Goal: Information Seeking & Learning: Find specific page/section

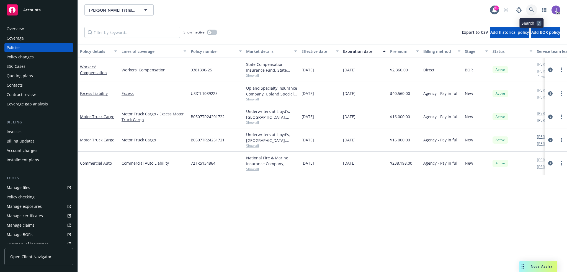
click at [532, 9] on icon at bounding box center [531, 9] width 5 height 5
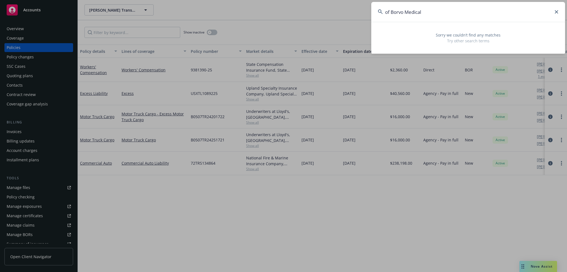
drag, startPoint x: 391, startPoint y: 11, endPoint x: 355, endPoint y: 12, distance: 35.4
click at [355, 12] on div "of Borvo Medical Sorry we couldn’t find any matches Try other search terms" at bounding box center [283, 136] width 567 height 272
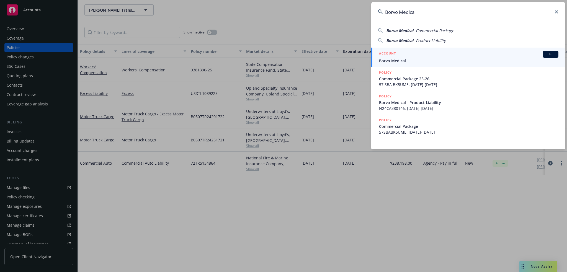
type input "Borvo Medical"
click at [406, 59] on span "Borvo Medical" at bounding box center [468, 61] width 179 height 6
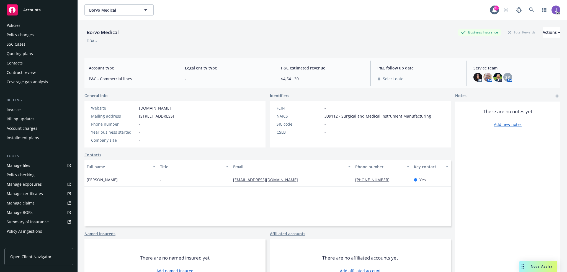
scroll to position [55, 0]
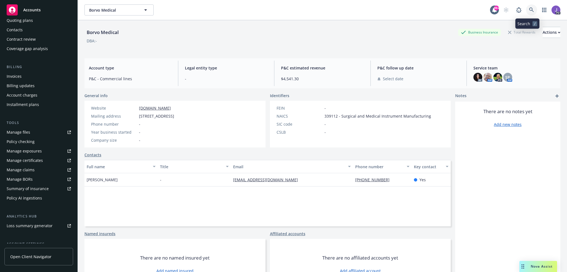
click at [526, 11] on link at bounding box center [531, 9] width 11 height 11
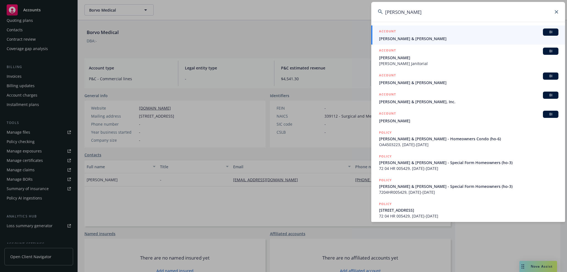
type input "salzar tra"
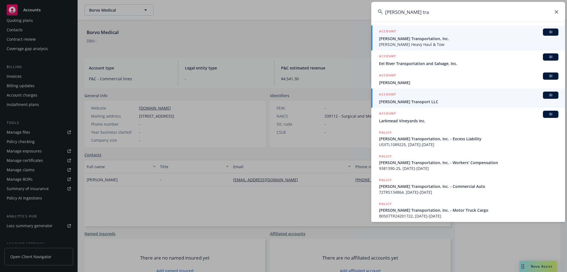
click at [402, 41] on span "Salazar Transportation, Inc." at bounding box center [468, 39] width 179 height 6
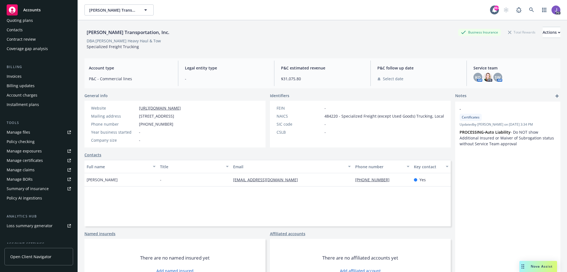
click at [19, 28] on div "Contacts" at bounding box center [15, 29] width 16 height 9
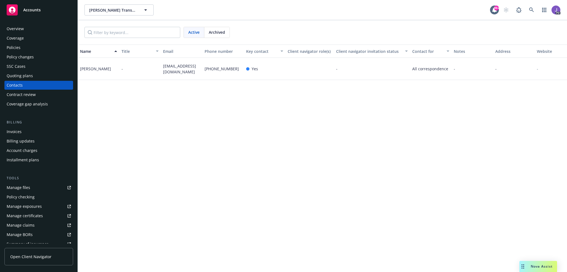
click at [28, 48] on div "Policies" at bounding box center [39, 47] width 64 height 9
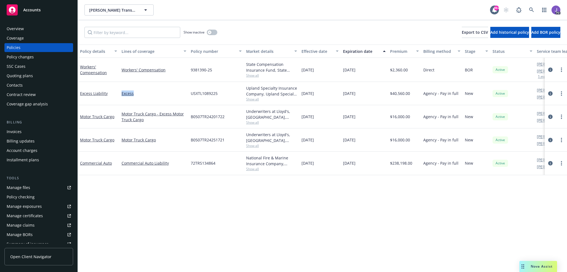
drag, startPoint x: 145, startPoint y: 94, endPoint x: 119, endPoint y: 94, distance: 25.7
click at [119, 94] on div "Excess" at bounding box center [153, 93] width 69 height 23
drag, startPoint x: 165, startPoint y: 71, endPoint x: 117, endPoint y: 73, distance: 47.6
click at [117, 73] on div "Workers' Compensation Workers' Compensation 9381390-25 State Compensation Insur…" at bounding box center [345, 70] width 534 height 24
drag, startPoint x: 130, startPoint y: 96, endPoint x: 117, endPoint y: 97, distance: 12.8
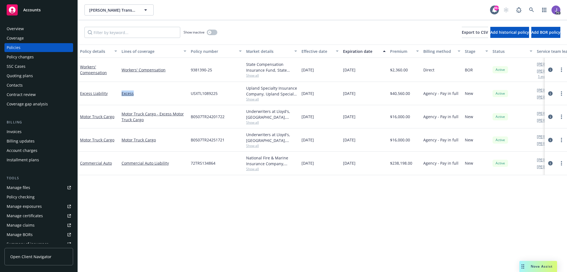
click at [116, 96] on div "Excess Liability Excess USXTL1089225 Upland Specialty Insurance Company, Upland…" at bounding box center [345, 93] width 534 height 23
drag, startPoint x: 145, startPoint y: 120, endPoint x: 105, endPoint y: 112, distance: 40.2
click at [105, 112] on div "Motor Truck Cargo Motor Truck Cargo - Excess Motor Truck Cargo B0507TR24201722 …" at bounding box center [345, 116] width 534 height 23
click at [135, 97] on div "Excess" at bounding box center [153, 93] width 69 height 23
click at [148, 202] on div "Policy details Lines of coverage Policy number Market details Effective date Ex…" at bounding box center [322, 159] width 489 height 228
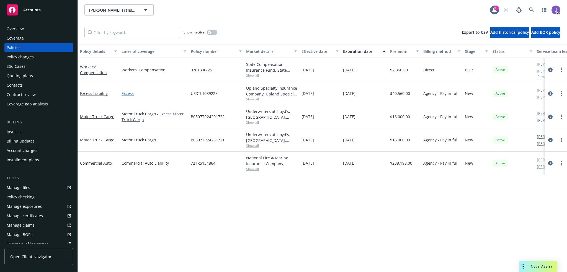
click at [124, 94] on link "Excess" at bounding box center [154, 94] width 65 height 6
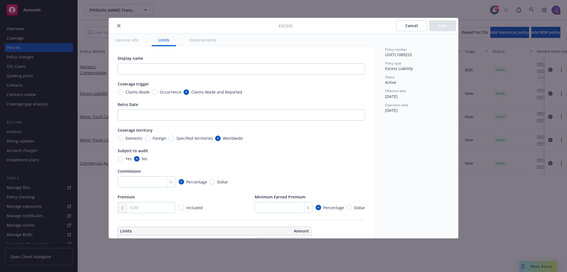
click at [119, 25] on icon "close" at bounding box center [118, 25] width 3 height 3
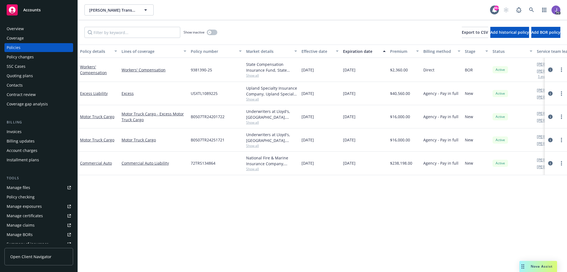
click at [550, 70] on icon "circleInformation" at bounding box center [550, 70] width 4 height 4
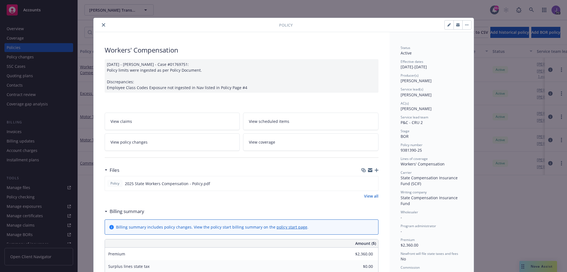
click at [102, 22] on button "close" at bounding box center [103, 25] width 7 height 7
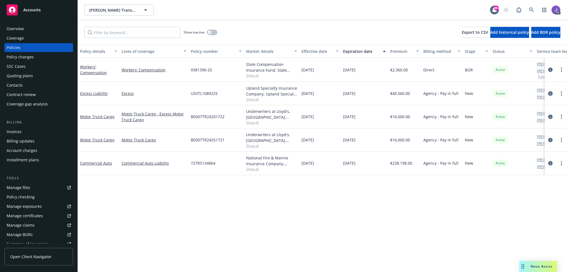
click at [550, 94] on icon "circleInformation" at bounding box center [550, 93] width 4 height 4
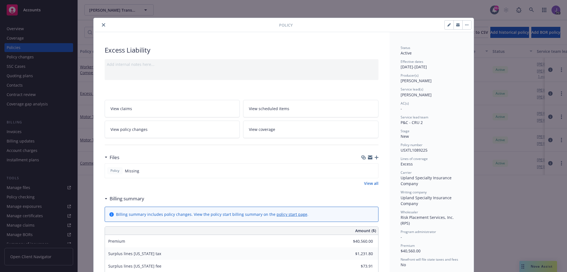
click at [102, 25] on icon "close" at bounding box center [103, 24] width 3 height 3
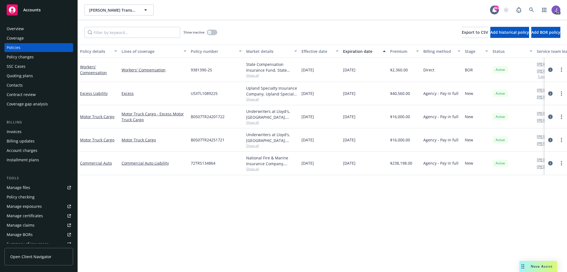
click at [550, 116] on icon "circleInformation" at bounding box center [550, 117] width 4 height 4
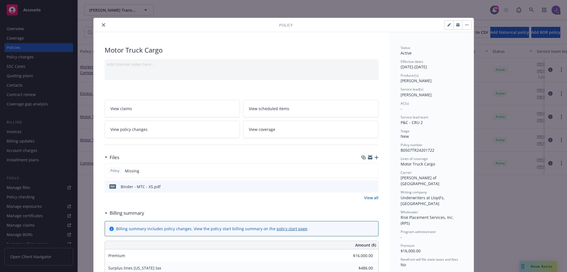
click at [102, 24] on icon "close" at bounding box center [103, 24] width 3 height 3
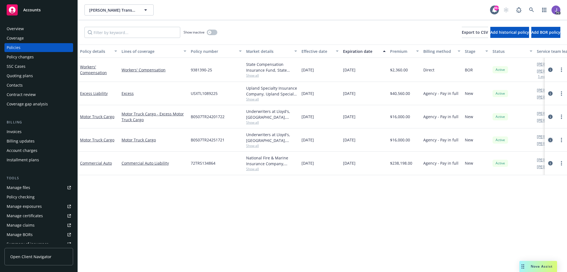
click at [550, 139] on icon "circleInformation" at bounding box center [550, 140] width 4 height 4
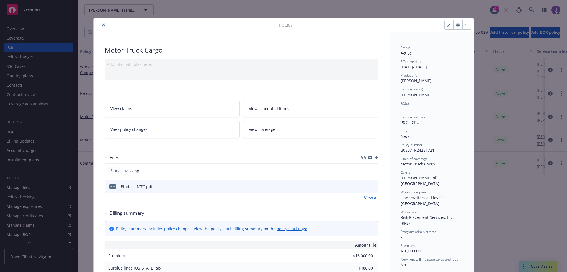
click at [102, 24] on icon "close" at bounding box center [103, 24] width 3 height 3
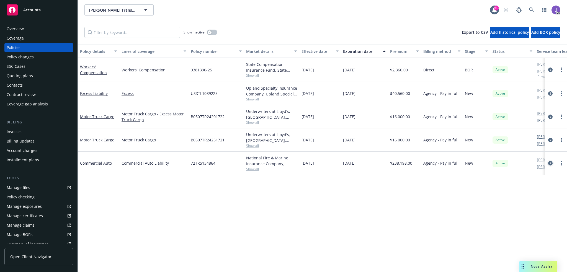
click at [551, 161] on icon "circleInformation" at bounding box center [550, 163] width 4 height 4
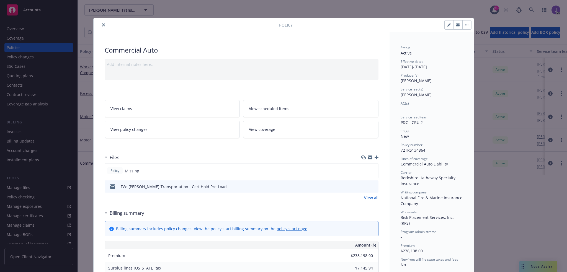
click at [102, 24] on icon "close" at bounding box center [103, 24] width 3 height 3
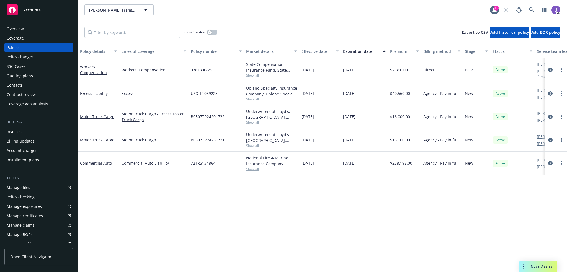
click at [307, 14] on div "Salazar Transportation, Inc. Salazar Transportation, Inc." at bounding box center [286, 9] width 405 height 11
click at [528, 10] on link at bounding box center [531, 9] width 11 height 11
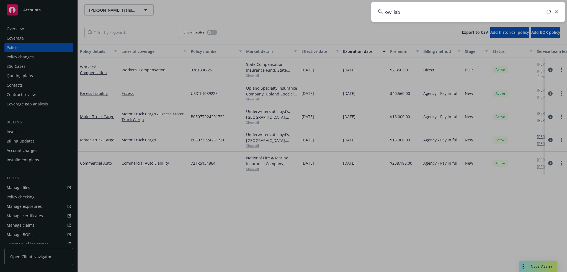
type input "owl labs"
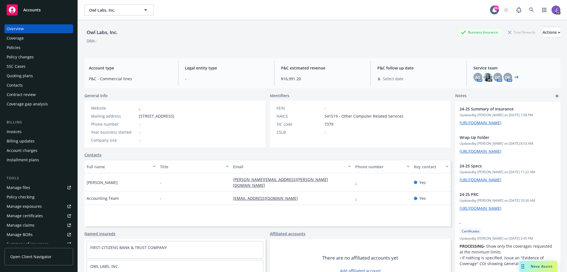
click at [18, 48] on div "Policies" at bounding box center [14, 47] width 14 height 9
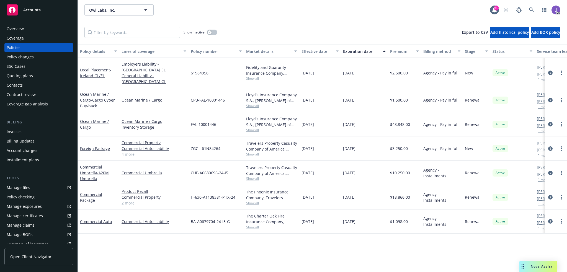
click at [126, 151] on link "4 more" at bounding box center [154, 154] width 65 height 6
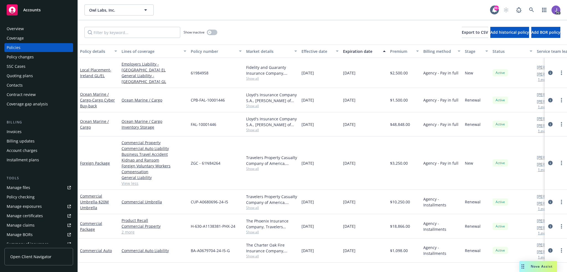
click at [246, 254] on span "Show all" at bounding box center [271, 256] width 51 height 5
click at [188, 258] on div "Policy details Lines of coverage Policy number Market details Effective date Ex…" at bounding box center [322, 159] width 489 height 228
click at [127, 229] on link "2 more" at bounding box center [154, 232] width 65 height 6
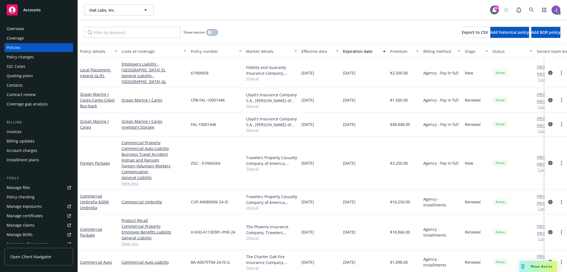
click at [208, 31] on button "button" at bounding box center [212, 33] width 11 height 6
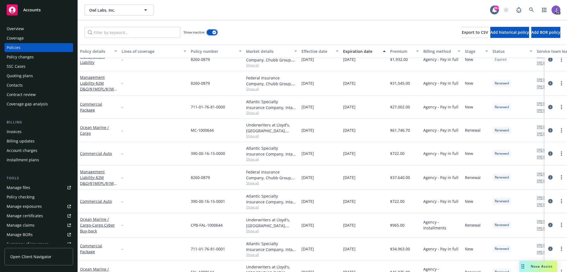
scroll to position [28, 0]
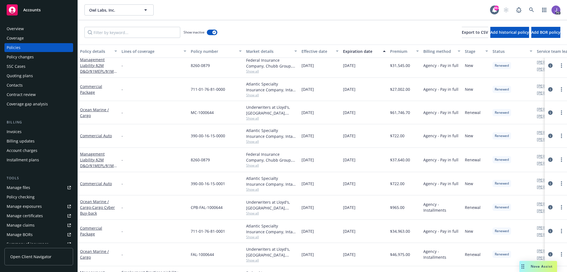
click at [96, 51] on div "Policy details" at bounding box center [95, 51] width 31 height 6
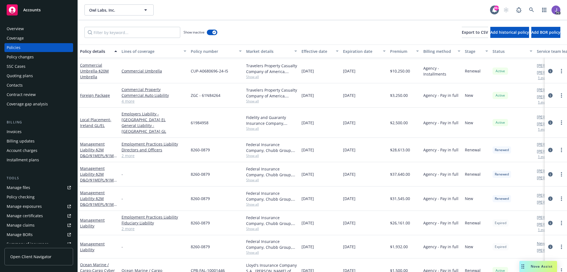
scroll to position [249, 0]
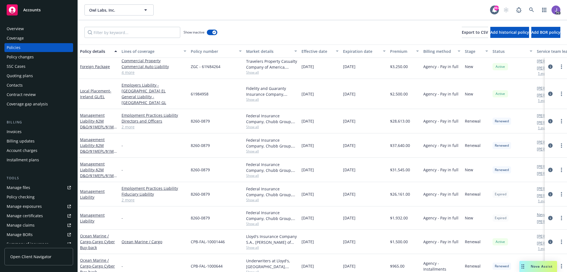
click at [252, 198] on span "Show all" at bounding box center [271, 200] width 51 height 5
click at [227, 191] on div "8260-0879" at bounding box center [215, 194] width 55 height 24
click at [214, 33] on div "button" at bounding box center [214, 32] width 4 height 4
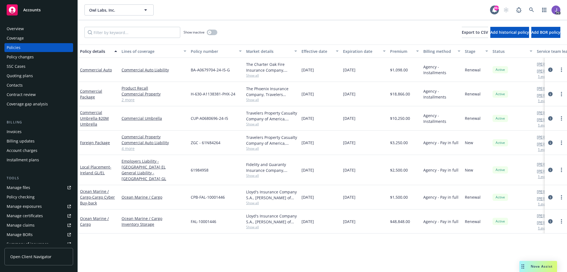
click at [25, 77] on div "Quoting plans" at bounding box center [20, 75] width 26 height 9
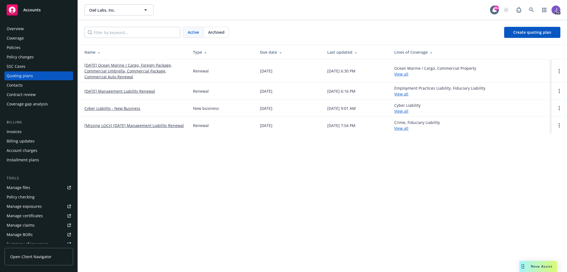
click at [127, 91] on link "09/23/25 Management Liability Renewal" at bounding box center [119, 91] width 71 height 6
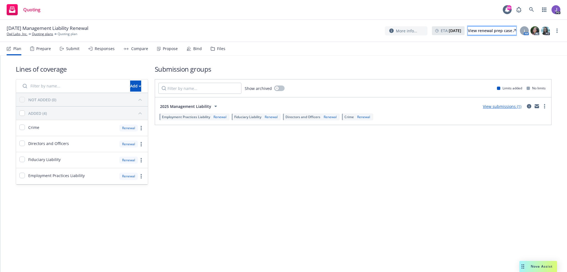
click at [468, 29] on div "View renewal prep case" at bounding box center [492, 31] width 48 height 8
click at [38, 35] on link "Quoting plans" at bounding box center [42, 34] width 21 height 5
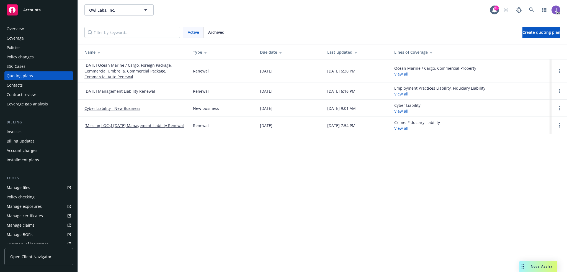
click at [268, 243] on div "Owl Labs, Inc. Owl Labs, Inc. 99+ PD Active Archived Create quoting plan Name T…" at bounding box center [322, 136] width 489 height 272
click at [277, 199] on div "Owl Labs, Inc. Owl Labs, Inc. 99+ PD Active Archived Create quoting plan Name T…" at bounding box center [322, 136] width 489 height 272
click at [244, 35] on div "Active Archived Create quoting plan" at bounding box center [322, 32] width 476 height 11
click at [123, 93] on link "[DATE] Management Liability Renewal" at bounding box center [119, 91] width 71 height 6
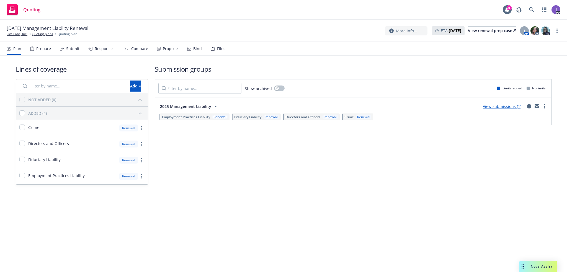
click at [324, 64] on h1 "Submission groups" at bounding box center [353, 68] width 397 height 9
click at [358, 59] on div "Lines of coverage Add NOT ADDED (0) ADDED (4) Crime Renewal Directors and Offic…" at bounding box center [284, 125] width 536 height 138
click at [468, 30] on div "View renewal prep case" at bounding box center [492, 31] width 48 height 8
click at [14, 35] on link "Owl Labs, Inc." at bounding box center [17, 34] width 21 height 5
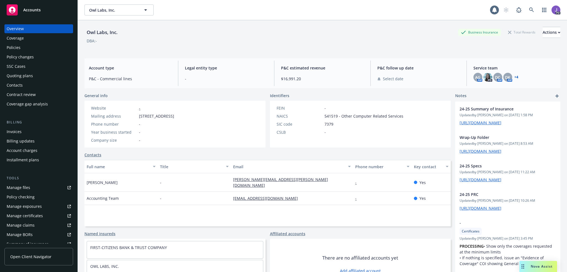
click at [19, 47] on div "Policies" at bounding box center [14, 47] width 14 height 9
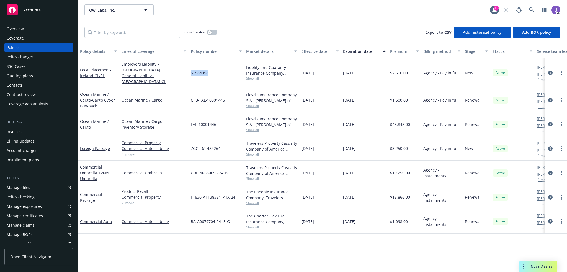
drag, startPoint x: 210, startPoint y: 70, endPoint x: 191, endPoint y: 69, distance: 19.4
click at [191, 69] on div "61984958" at bounding box center [215, 73] width 55 height 30
drag, startPoint x: 223, startPoint y: 144, endPoint x: 187, endPoint y: 144, distance: 36.0
click at [187, 144] on div "Foreign Package Commercial Property Commercial Auto Liability Business Travel A…" at bounding box center [345, 148] width 534 height 24
click at [218, 71] on div "61984958" at bounding box center [215, 73] width 55 height 30
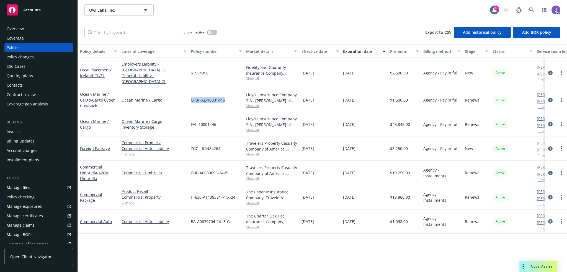
drag, startPoint x: 221, startPoint y: 94, endPoint x: 188, endPoint y: 93, distance: 32.4
click at [188, 93] on div "CPB-FAL-10001446" at bounding box center [215, 100] width 55 height 24
drag, startPoint x: 217, startPoint y: 118, endPoint x: 190, endPoint y: 118, distance: 27.7
click at [190, 118] on div "FAL-10001446" at bounding box center [215, 124] width 55 height 24
click at [225, 78] on div "61984958" at bounding box center [215, 73] width 55 height 30
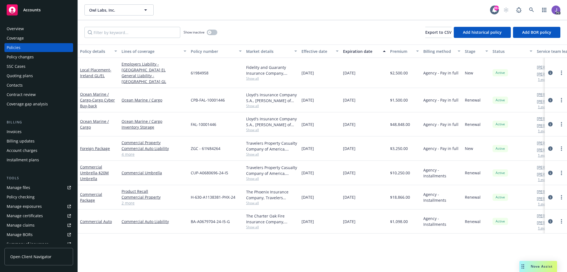
click at [30, 76] on div "Quoting plans" at bounding box center [20, 75] width 26 height 9
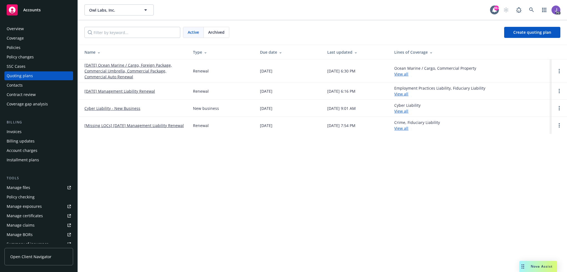
click at [102, 71] on link "10/01/25 Ocean Marine / Cargo, Foreign Package, Commercial Umbrella, Commercial…" at bounding box center [134, 70] width 100 height 17
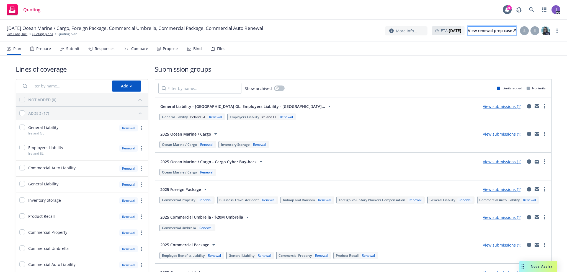
click at [498, 28] on div "View renewal prep case" at bounding box center [492, 31] width 48 height 8
click at [22, 35] on link "Owl Labs, Inc." at bounding box center [17, 34] width 21 height 5
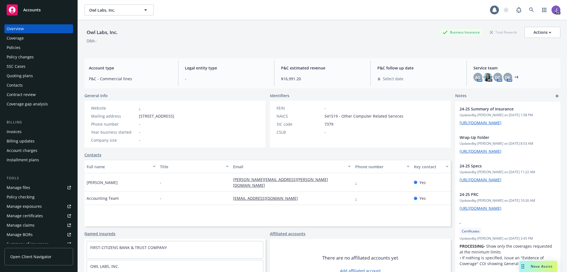
click at [20, 48] on div "Policies" at bounding box center [39, 47] width 64 height 9
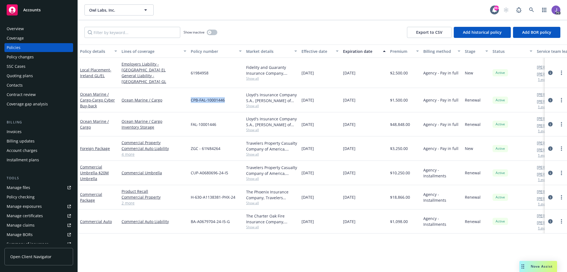
drag, startPoint x: 231, startPoint y: 94, endPoint x: 190, endPoint y: 94, distance: 41.0
click at [190, 94] on div "CPB-FAL-10001446" at bounding box center [215, 100] width 55 height 24
copy span "CPB-FAL-10001446"
drag, startPoint x: 221, startPoint y: 117, endPoint x: 185, endPoint y: 118, distance: 35.8
click at [185, 118] on div "Ocean Marine / Cargo Ocean Marine / Cargo Inventory Storage FAL-10001446 Lloyd'…" at bounding box center [345, 124] width 534 height 24
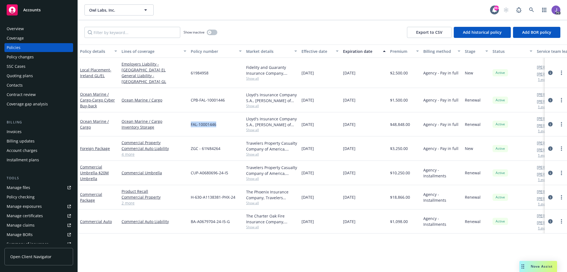
copy div "FAL-10001446"
drag, startPoint x: 227, startPoint y: 166, endPoint x: 190, endPoint y: 168, distance: 36.3
click at [190, 168] on div "CUP-A0680696-24-I5" at bounding box center [215, 173] width 55 height 24
copy span "CUP-A0680696-24-I5"
drag, startPoint x: 237, startPoint y: 189, endPoint x: 190, endPoint y: 191, distance: 47.4
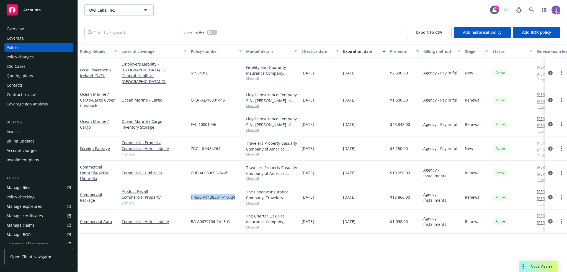
click at [190, 191] on div "H-630-A1138381-PHX-24" at bounding box center [215, 197] width 55 height 24
copy span "H-630-A1138381-PHX-24"
drag, startPoint x: 230, startPoint y: 216, endPoint x: 189, endPoint y: 216, distance: 40.7
click at [189, 216] on div "BA-A0679704-24-I5-G" at bounding box center [215, 222] width 55 height 24
copy span "BA-A0679704-24-I5-G"
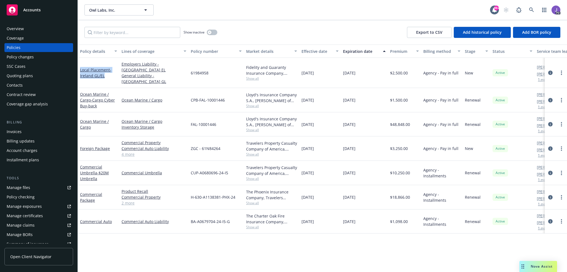
drag, startPoint x: 108, startPoint y: 73, endPoint x: 78, endPoint y: 66, distance: 30.6
click at [78, 66] on div "Local Placement - [GEOGRAPHIC_DATA] GL/[GEOGRAPHIC_DATA]" at bounding box center [99, 73] width 42 height 30
copy link "Local Placement - [GEOGRAPHIC_DATA] GL/[GEOGRAPHIC_DATA]"
drag, startPoint x: 213, startPoint y: 69, endPoint x: 189, endPoint y: 69, distance: 24.1
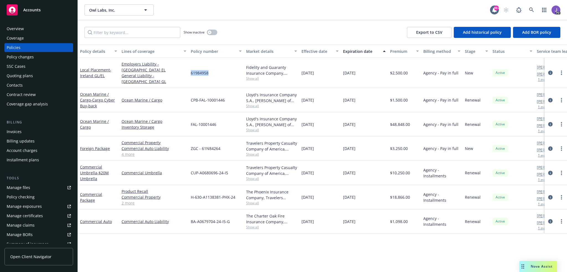
click at [189, 69] on div "61984958" at bounding box center [215, 73] width 55 height 30
copy span "61984958"
drag, startPoint x: 226, startPoint y: 141, endPoint x: 188, endPoint y: 142, distance: 38.2
click at [188, 142] on div "Foreign Package Commercial Property Commercial Auto Liability Business Travel A…" at bounding box center [345, 148] width 534 height 24
click at [216, 147] on div "ZGC - 61N84264" at bounding box center [215, 148] width 55 height 24
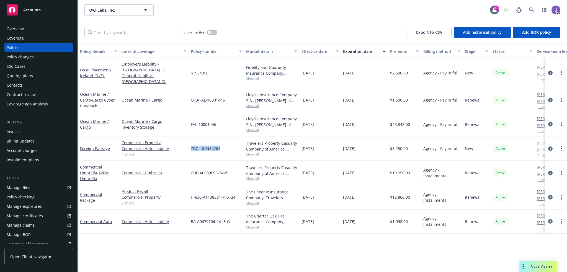
drag, startPoint x: 221, startPoint y: 143, endPoint x: 191, endPoint y: 143, distance: 30.4
click at [191, 143] on div "ZGC - 61N84264" at bounding box center [215, 148] width 55 height 24
copy span "ZGC - 61N84264"
click at [528, 9] on link at bounding box center [531, 9] width 11 height 11
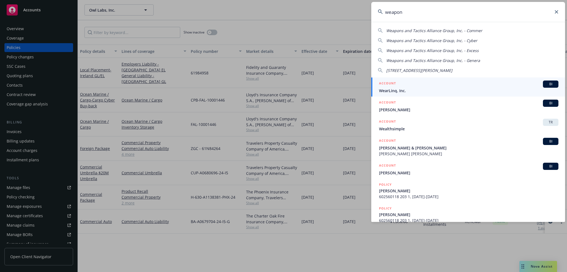
type input "weapons"
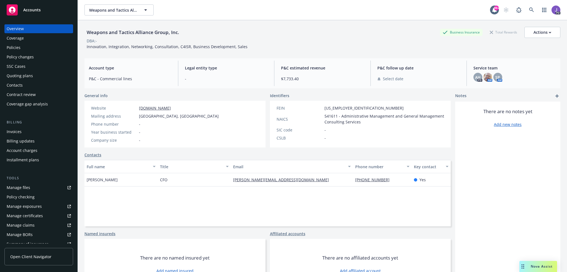
click at [40, 47] on div "Policies" at bounding box center [39, 47] width 64 height 9
